Goal: Transaction & Acquisition: Purchase product/service

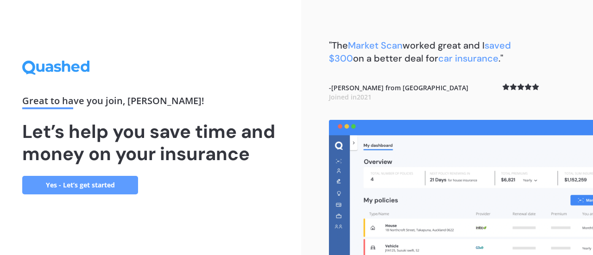
click at [76, 186] on link "Yes - Let’s get started" at bounding box center [80, 185] width 116 height 19
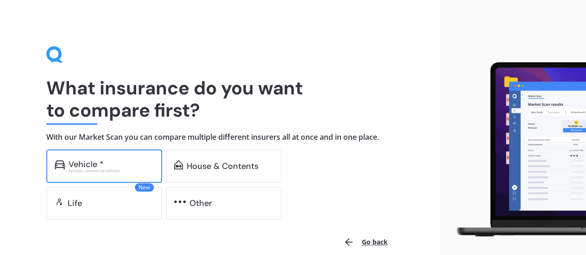
click at [102, 171] on div "Excludes commercial vehicles" at bounding box center [111, 171] width 85 height 4
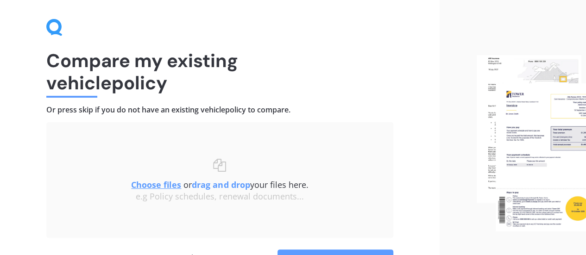
scroll to position [86, 0]
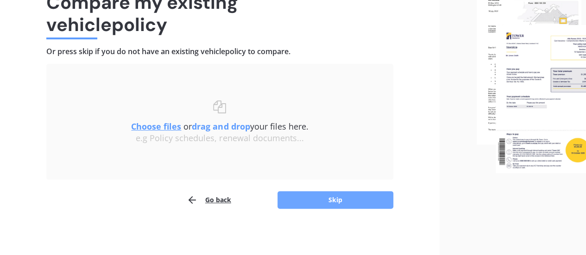
click at [319, 202] on button "Skip" at bounding box center [336, 200] width 116 height 18
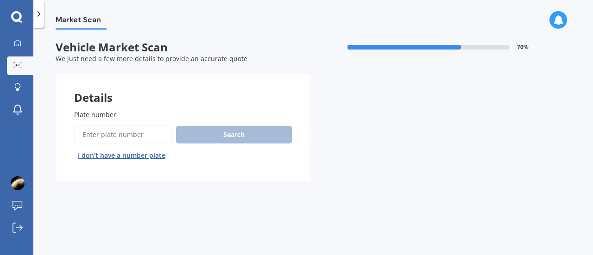
click at [143, 134] on input "Plate number" at bounding box center [123, 134] width 98 height 19
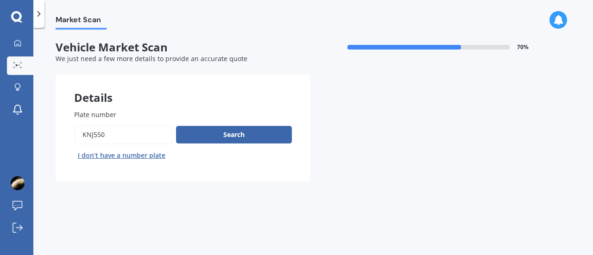
type input "knj550"
click at [0, 0] on button "Next" at bounding box center [0, 0] width 0 height 0
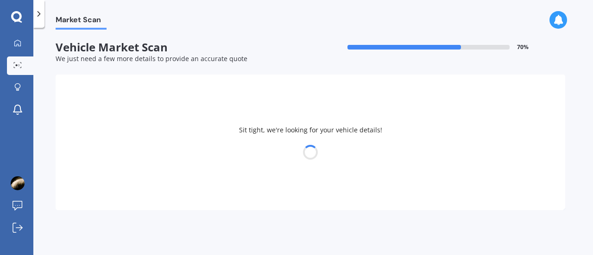
select select "NISSAN"
select select "TIIDA"
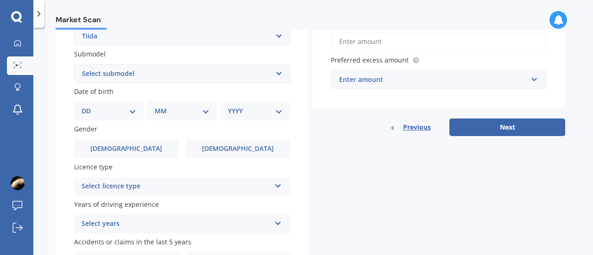
scroll to position [232, 0]
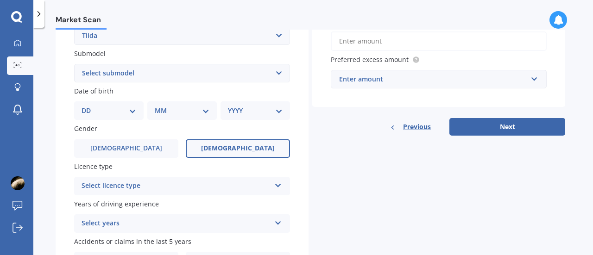
click at [215, 153] on label "[DEMOGRAPHIC_DATA]" at bounding box center [238, 148] width 104 height 19
click at [0, 0] on input "[DEMOGRAPHIC_DATA]" at bounding box center [0, 0] width 0 height 0
click at [118, 112] on select "DD 01 02 03 04 05 06 07 08 09 10 11 12 13 14 15 16 17 18 19 20 21 22 23 24 25 2…" at bounding box center [109, 111] width 55 height 10
select select "23"
click at [89, 107] on select "DD 01 02 03 04 05 06 07 08 09 10 11 12 13 14 15 16 17 18 19 20 21 22 23 24 25 2…" at bounding box center [109, 111] width 55 height 10
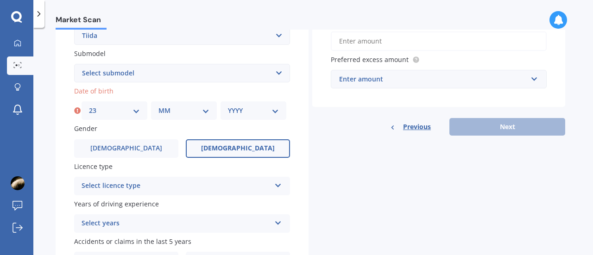
click at [199, 114] on select "MM 01 02 03 04 05 06 07 08 09 10 11 12" at bounding box center [183, 111] width 51 height 10
select select "06"
click at [158, 107] on select "MM 01 02 03 04 05 06 07 08 09 10 11 12" at bounding box center [183, 111] width 51 height 10
click at [271, 112] on select "YYYY 2025 2024 2023 2022 2021 2020 2019 2018 2017 2016 2015 2014 2013 2012 2011…" at bounding box center [253, 111] width 51 height 10
select select "1998"
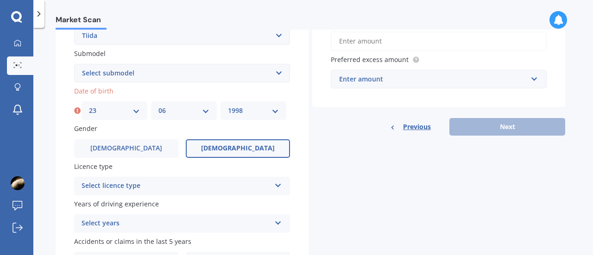
click at [228, 107] on select "YYYY 2025 2024 2023 2022 2021 2020 2019 2018 2017 2016 2015 2014 2013 2012 2011…" at bounding box center [253, 111] width 51 height 10
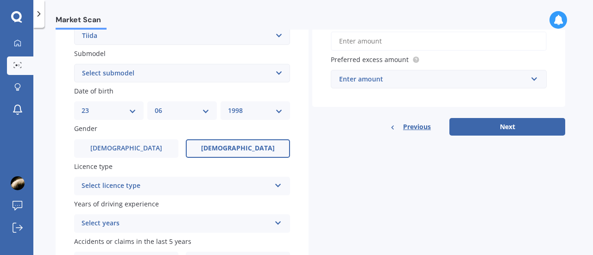
click at [155, 191] on div "Select licence type" at bounding box center [176, 186] width 189 height 11
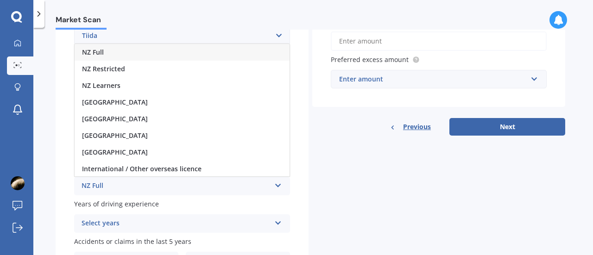
click at [138, 47] on div "NZ Full" at bounding box center [182, 52] width 215 height 17
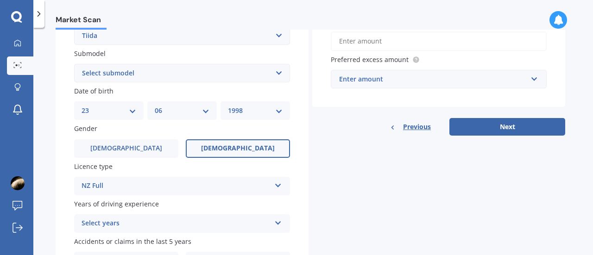
scroll to position [291, 0]
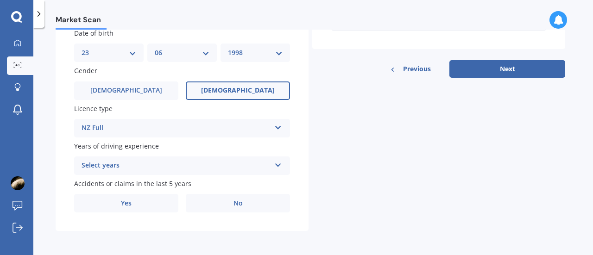
click at [138, 165] on div "Select years" at bounding box center [176, 165] width 189 height 11
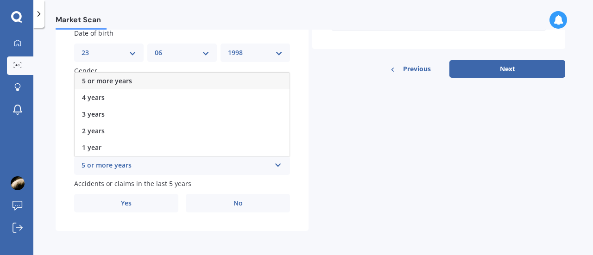
click at [135, 86] on div "5 or more years" at bounding box center [182, 81] width 215 height 17
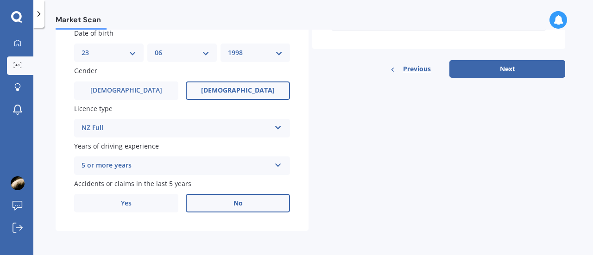
click at [227, 209] on label "No" at bounding box center [238, 203] width 104 height 19
click at [0, 0] on input "No" at bounding box center [0, 0] width 0 height 0
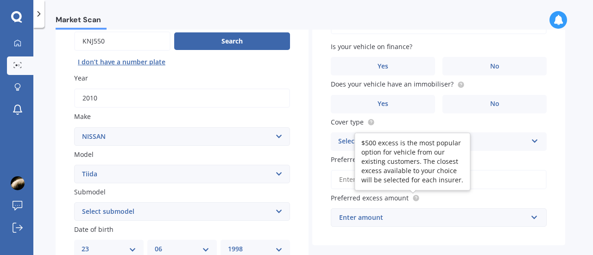
scroll to position [0, 0]
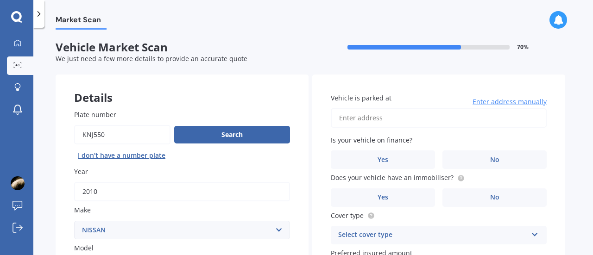
click at [424, 122] on input "Vehicle is parked at" at bounding box center [439, 117] width 216 height 19
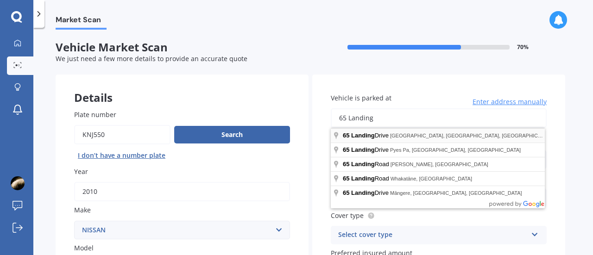
type input "[STREET_ADDRESS]"
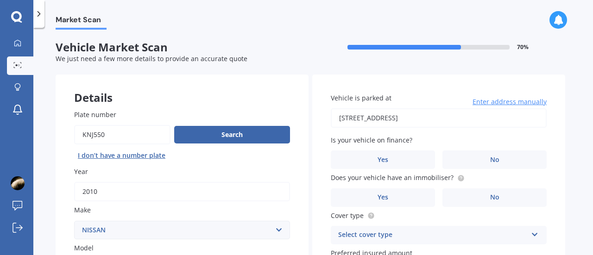
click at [565, 152] on div "Vehicle is parked at [STREET_ADDRESS] Enter address manually Is your vehicle on…" at bounding box center [438, 207] width 253 height 265
click at [460, 154] on label "No" at bounding box center [494, 160] width 104 height 19
click at [0, 0] on input "No" at bounding box center [0, 0] width 0 height 0
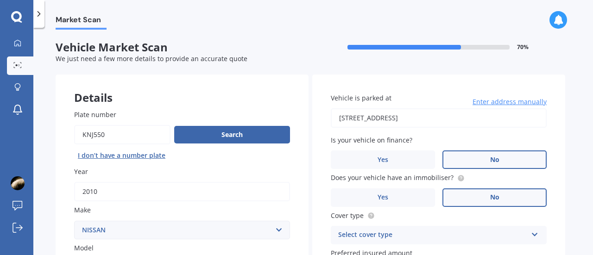
click at [480, 203] on label "No" at bounding box center [494, 198] width 104 height 19
click at [0, 0] on input "No" at bounding box center [0, 0] width 0 height 0
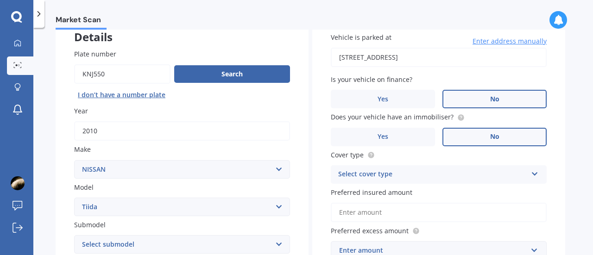
click at [479, 182] on div "Select cover type Comprehensive Third Party, Fire & Theft Third Party" at bounding box center [439, 174] width 216 height 19
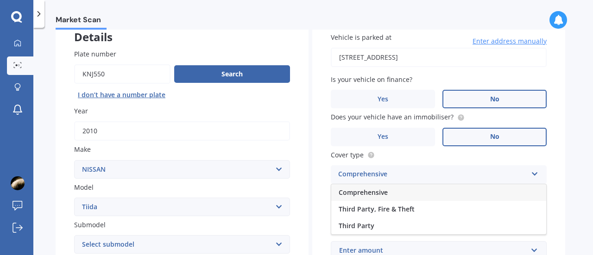
click at [451, 196] on div "Comprehensive" at bounding box center [438, 192] width 215 height 17
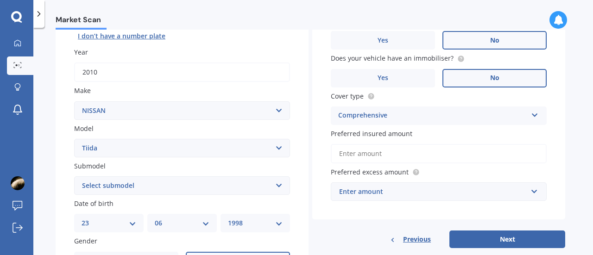
scroll to position [120, 0]
click at [448, 161] on input "Preferred insured amount" at bounding box center [439, 153] width 216 height 19
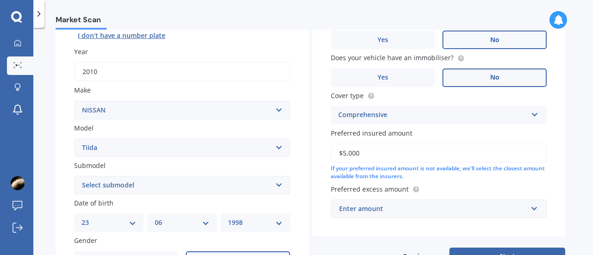
type input "$5,000"
click at [485, 204] on input "text" at bounding box center [436, 209] width 208 height 18
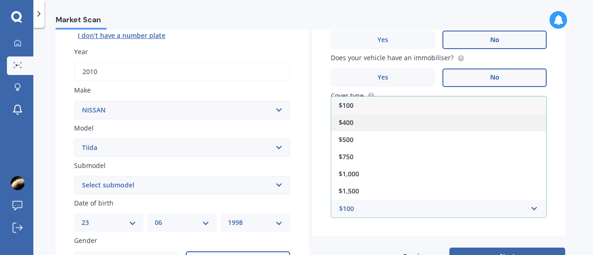
click at [440, 128] on div "$400" at bounding box center [438, 122] width 215 height 17
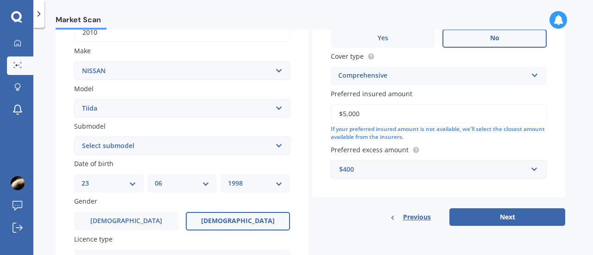
scroll to position [154, 0]
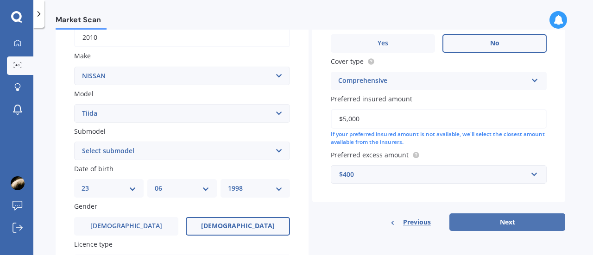
click at [502, 217] on button "Next" at bounding box center [507, 223] width 116 height 18
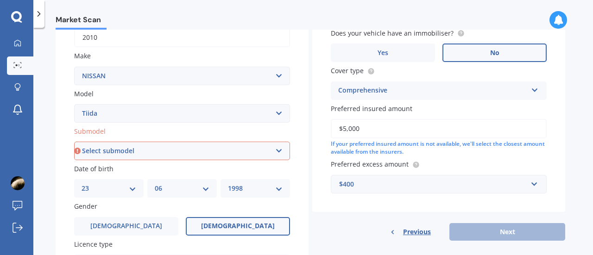
click at [253, 157] on select "Select submodel (All)" at bounding box center [182, 151] width 216 height 19
select select "(ALL)"
click at [74, 142] on select "Select submodel (All)" at bounding box center [182, 151] width 216 height 19
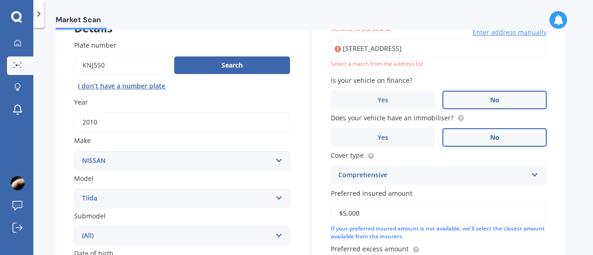
scroll to position [63, 0]
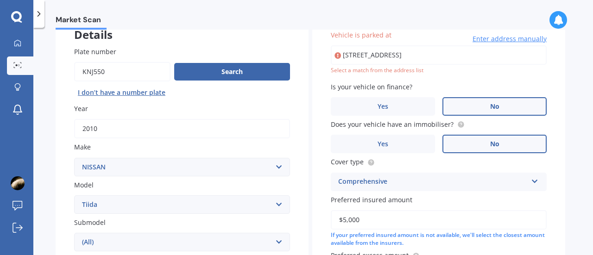
type input "[STREET_ADDRESS]"
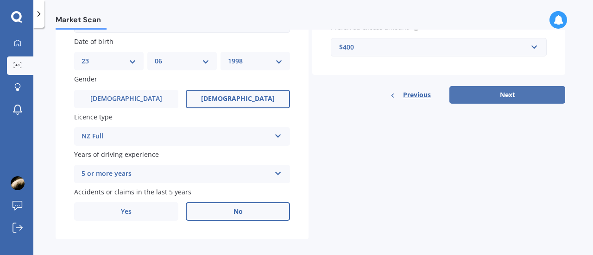
click at [505, 97] on button "Next" at bounding box center [507, 95] width 116 height 18
select select "23"
select select "06"
select select "1998"
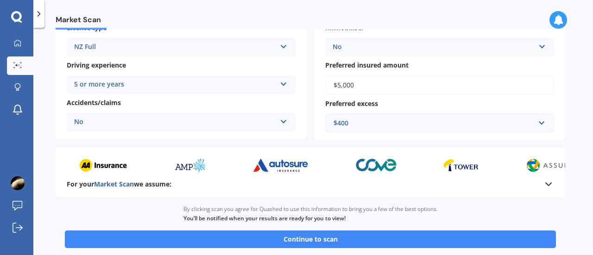
scroll to position [174, 0]
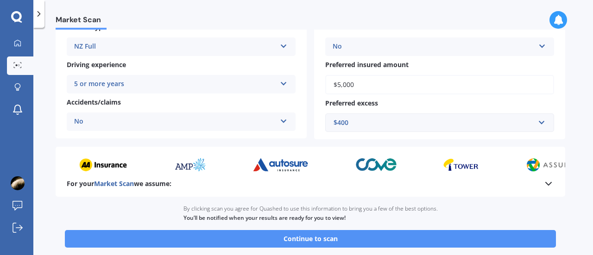
click at [364, 240] on button "Continue to scan" at bounding box center [310, 239] width 491 height 18
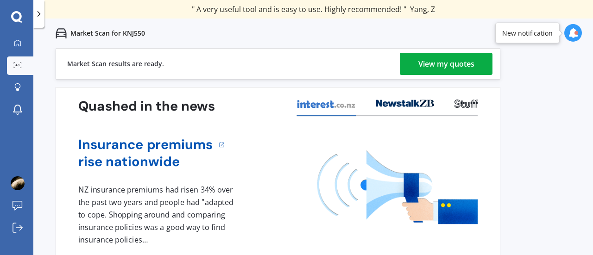
click at [431, 65] on div "View my quotes" at bounding box center [446, 64] width 56 height 22
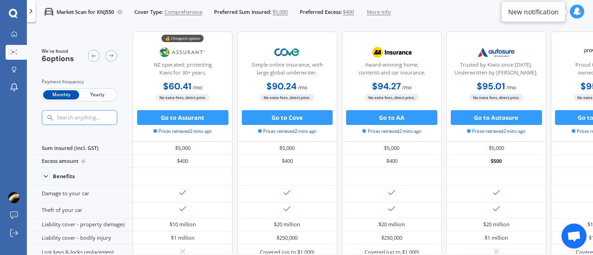
click at [98, 96] on span "Yearly" at bounding box center [97, 95] width 36 height 10
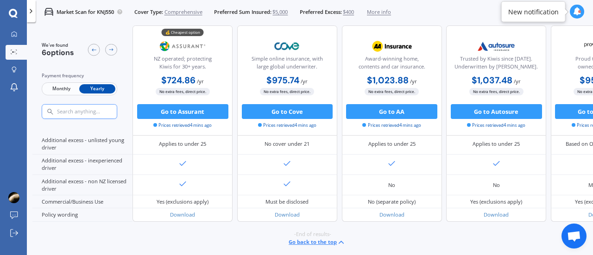
scroll to position [508, 0]
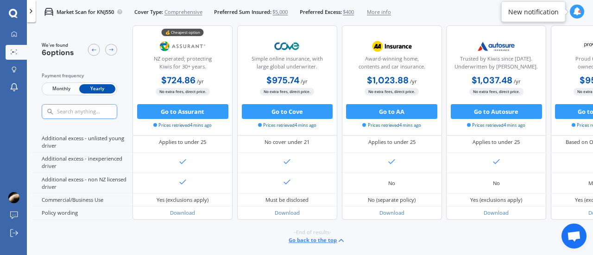
click at [322, 207] on div "Download" at bounding box center [287, 213] width 100 height 13
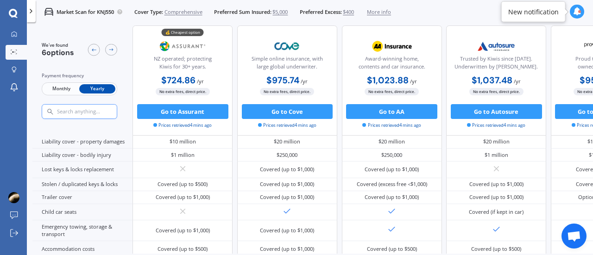
scroll to position [0, 0]
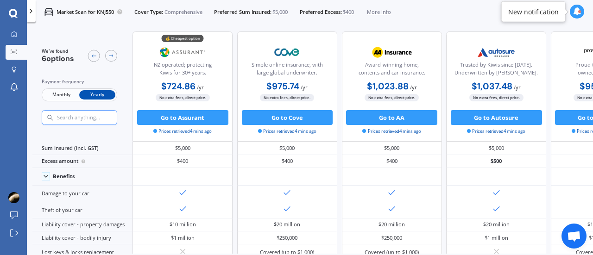
click at [574, 7] on icon at bounding box center [577, 11] width 8 height 8
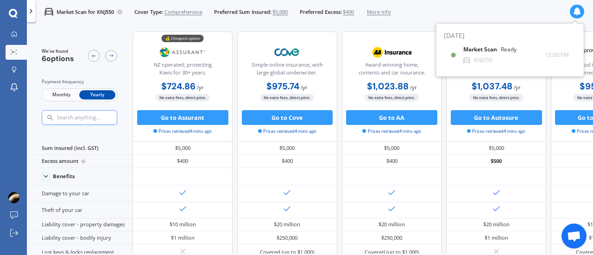
click at [575, 7] on icon at bounding box center [577, 11] width 8 height 8
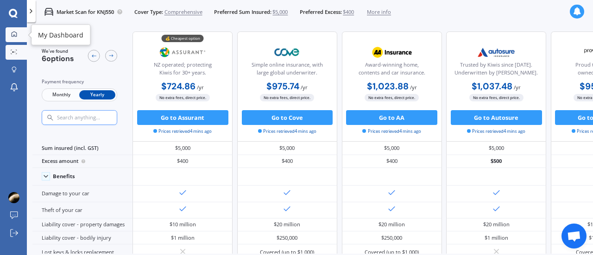
click at [7, 38] on link "My Dashboard" at bounding box center [16, 34] width 21 height 15
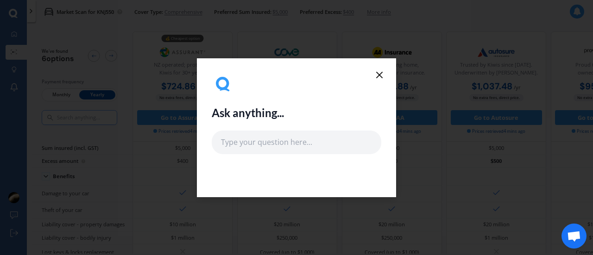
click at [374, 72] on icon at bounding box center [379, 74] width 11 height 11
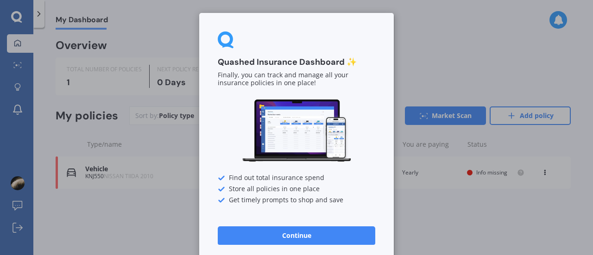
click at [313, 237] on button "Continue" at bounding box center [297, 236] width 158 height 19
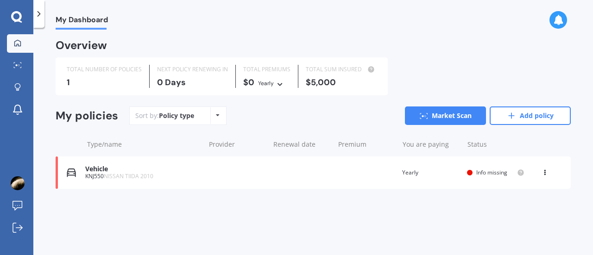
click at [494, 173] on span "Info missing" at bounding box center [491, 173] width 31 height 8
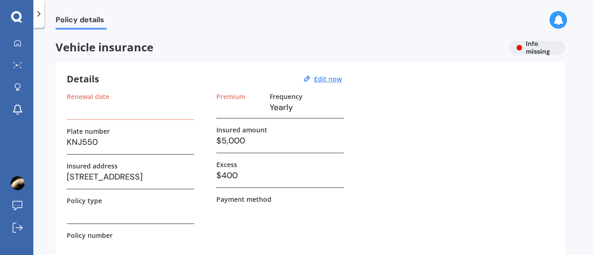
click at [139, 103] on h3 at bounding box center [130, 108] width 127 height 14
click at [10, 14] on div at bounding box center [16, 17] width 33 height 12
click at [15, 16] on icon at bounding box center [16, 17] width 11 height 12
